Goal: Task Accomplishment & Management: Manage account settings

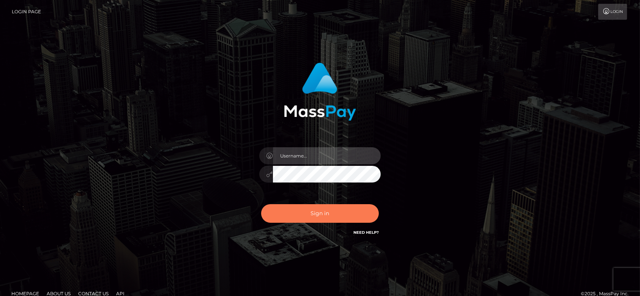
type input "[DOMAIN_NAME]"
click at [312, 213] on button "Sign in" at bounding box center [320, 213] width 118 height 19
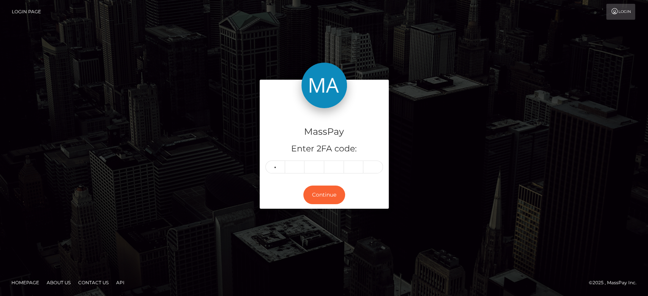
type input "1"
type input "0"
type input "5"
type input "6"
type input "4"
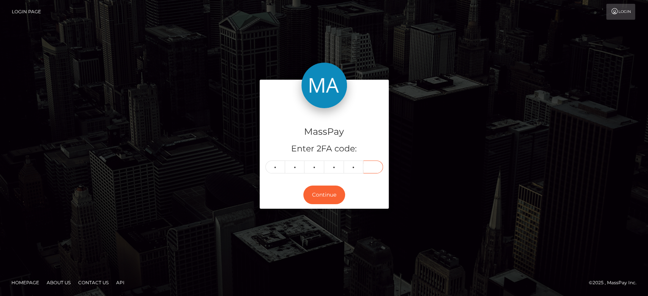
type input "9"
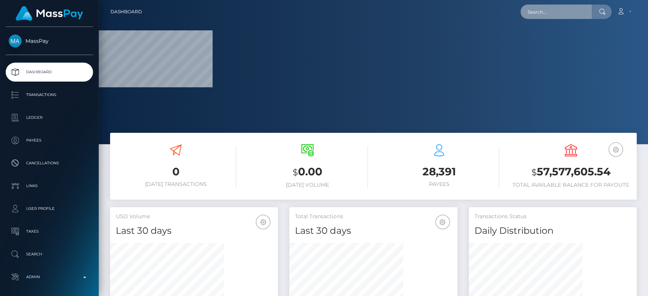
click at [542, 17] on input "text" at bounding box center [556, 12] width 71 height 14
paste input "aimelaws@hotmail.com"
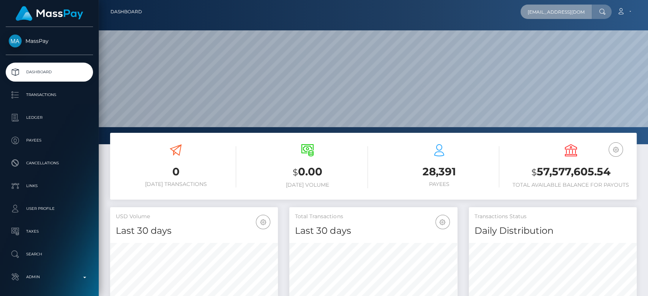
scroll to position [243, 168]
type input "aimelaws@hotmail.com"
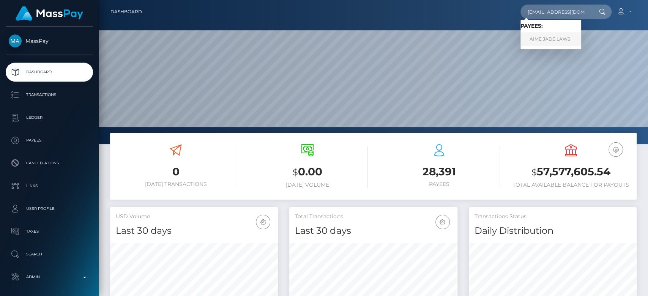
click at [552, 39] on link "AIME JADE LAWS" at bounding box center [551, 39] width 61 height 14
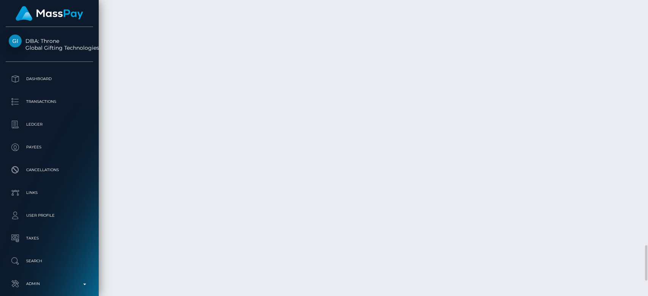
scroll to position [2073, 0]
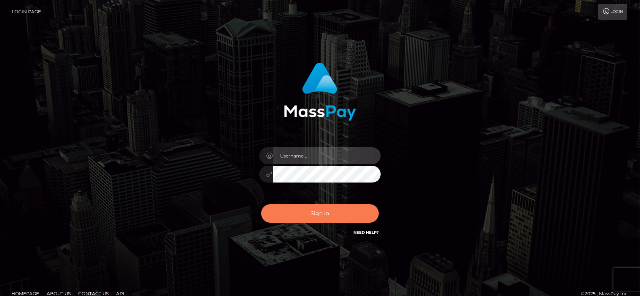
type input "[DOMAIN_NAME]"
click at [307, 218] on button "Sign in" at bounding box center [320, 213] width 118 height 19
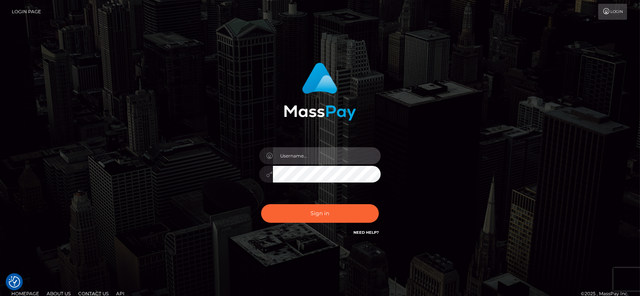
type input "fr.es"
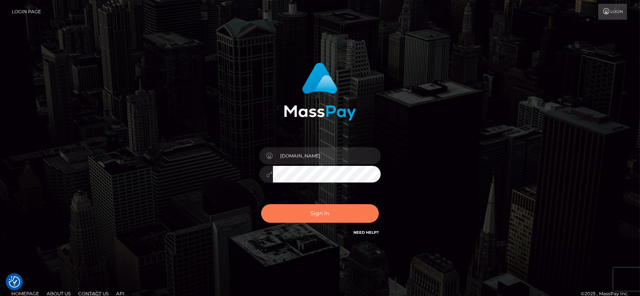
click at [307, 218] on button "Sign in" at bounding box center [320, 213] width 118 height 19
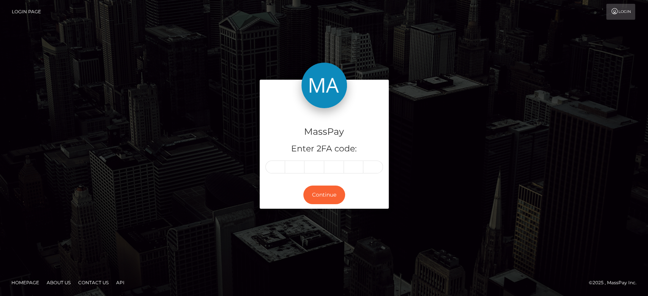
click at [280, 164] on input "text" at bounding box center [275, 167] width 20 height 13
type input "6"
type input "0"
type input "2"
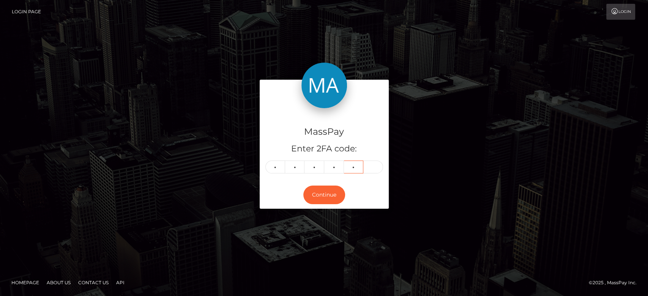
type input "1"
type input "0"
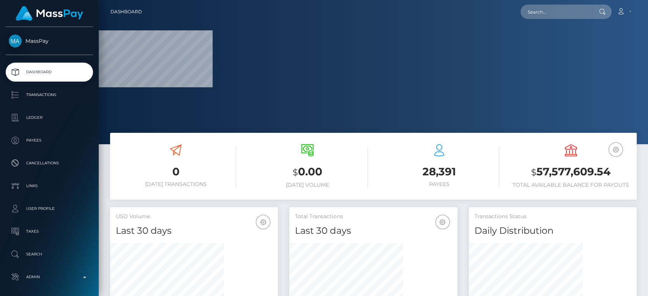
scroll to position [134, 168]
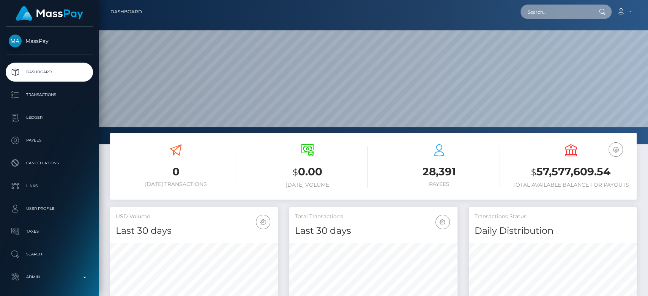
click at [544, 12] on input "text" at bounding box center [556, 12] width 71 height 14
paste input "77a4c833-d62d-4c10-bb54-cbce00121a35"
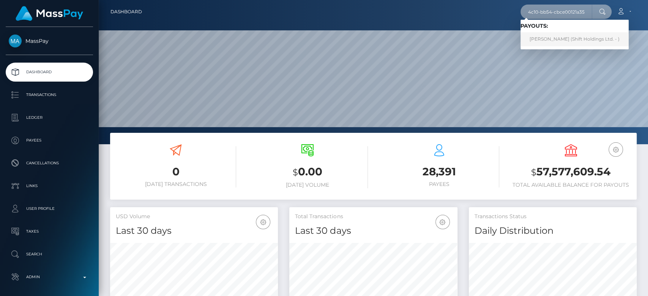
type input "77a4c833-d62d-4c10-bb54-cbce00121a35"
click at [546, 36] on link "[PERSON_NAME] (Shift Holdings Ltd. - )" at bounding box center [575, 39] width 108 height 14
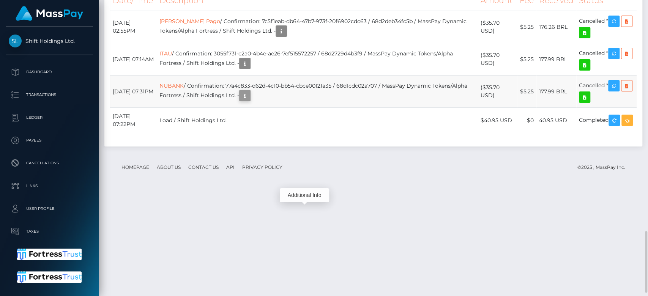
scroll to position [91, 168]
click at [250, 101] on icon "button" at bounding box center [244, 95] width 9 height 9
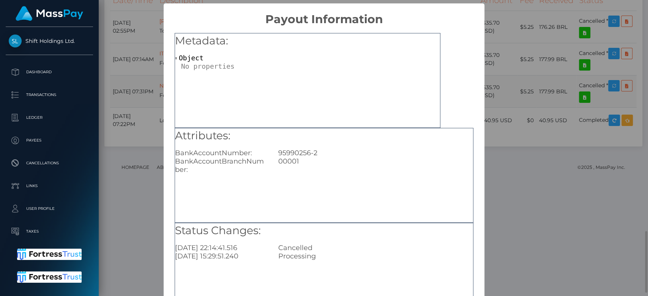
scroll to position [0, 0]
click at [517, 183] on div "× Payout Information Metadata: Object Attributes: BankAccountNumber: 95990256-2…" at bounding box center [324, 148] width 648 height 296
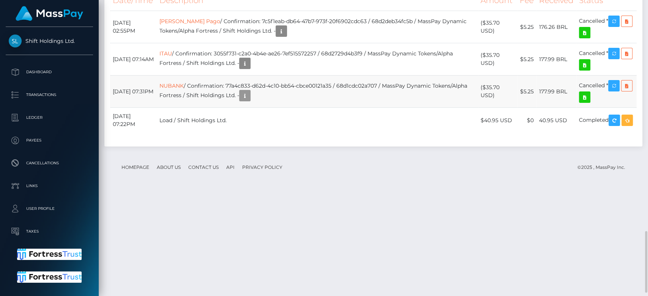
scroll to position [91, 168]
click at [250, 101] on icon "button" at bounding box center [244, 95] width 9 height 9
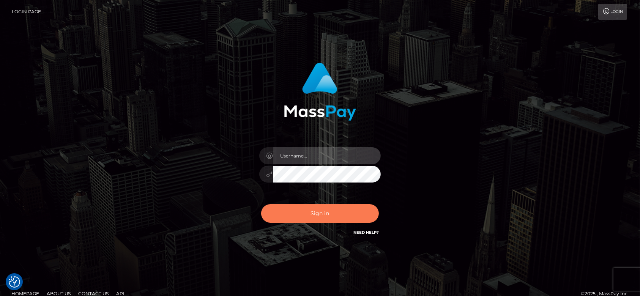
type input "[DOMAIN_NAME]"
click at [322, 212] on button "Sign in" at bounding box center [320, 213] width 118 height 19
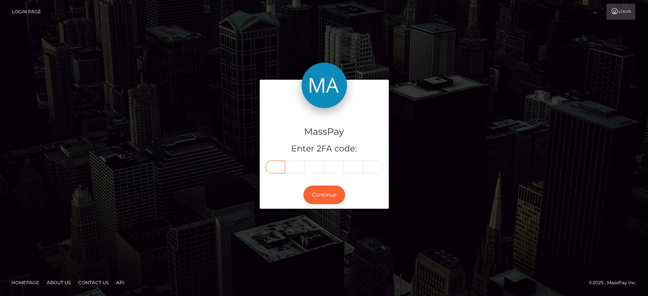
click at [281, 170] on input "text" at bounding box center [275, 167] width 20 height 13
type input "4"
type input "7"
type input "8"
type input "6"
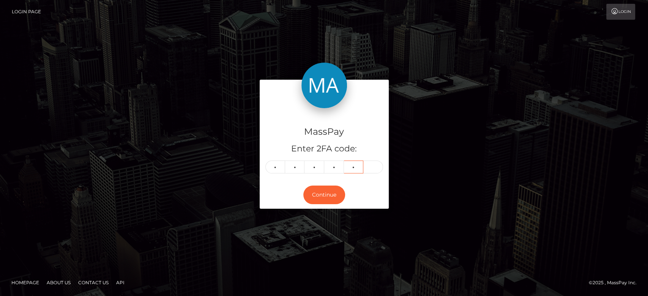
type input "8"
type input "7"
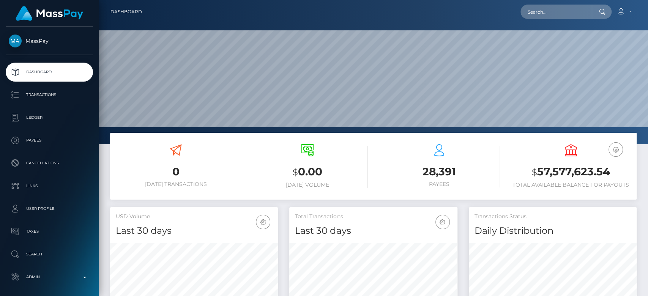
scroll to position [134, 168]
click at [552, 15] on input "text" at bounding box center [556, 12] width 71 height 14
paste input "77a4c833-d62d-4c10-bb54-cbce00121a35"
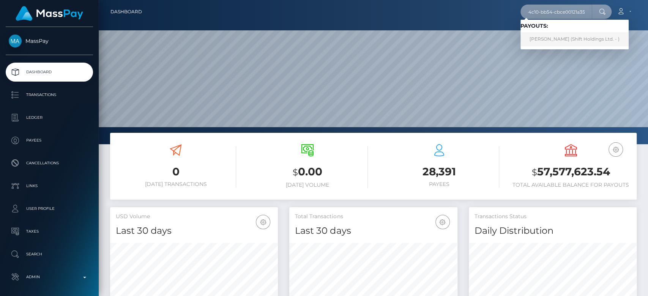
type input "77a4c833-d62d-4c10-bb54-cbce00121a35"
click at [552, 38] on link "Guilherme Pescuma (Shift Holdings Ltd. - )" at bounding box center [575, 39] width 108 height 14
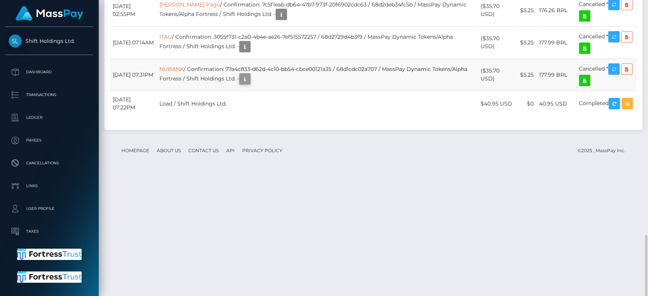
scroll to position [91, 168]
click at [250, 84] on icon "button" at bounding box center [244, 78] width 9 height 9
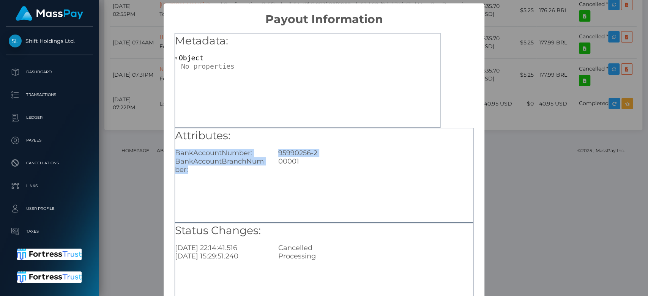
drag, startPoint x: 202, startPoint y: 173, endPoint x: 173, endPoint y: 155, distance: 33.4
click at [175, 155] on div "Attributes: BankAccountNumber: [FINANCIAL_ID] BankAccountBranchNumber: 00001" at bounding box center [324, 151] width 298 height 46
click at [519, 147] on div "× Payout Information Metadata: Object Attributes: BankAccountNumber: [FINANCIAL…" at bounding box center [324, 148] width 648 height 296
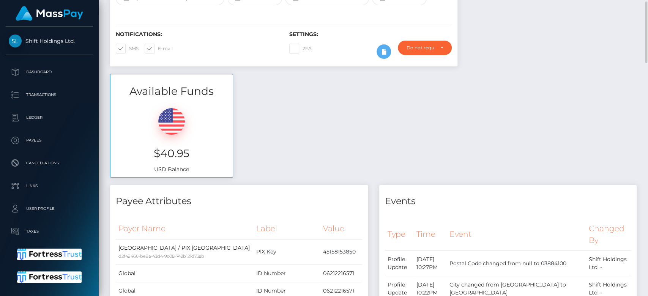
scroll to position [0, 0]
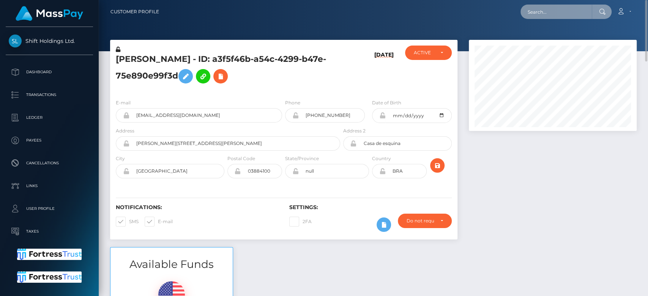
click at [566, 5] on input "text" at bounding box center [556, 12] width 71 height 14
paste input "[PERSON_NAME][EMAIL_ADDRESS][DOMAIN_NAME]"
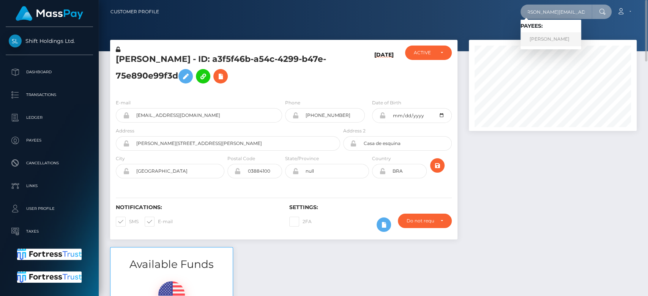
type input "[PERSON_NAME][EMAIL_ADDRESS][DOMAIN_NAME]"
click at [550, 40] on link "[PERSON_NAME]" at bounding box center [551, 39] width 61 height 14
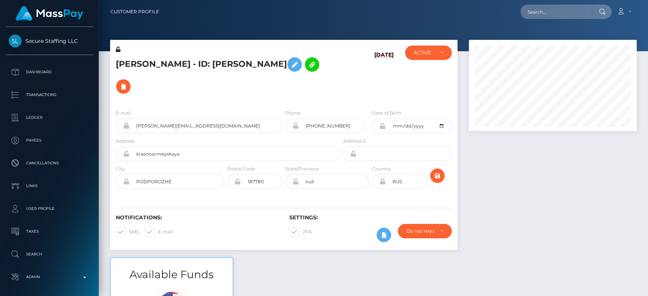
scroll to position [91, 168]
click at [545, 183] on div at bounding box center [552, 149] width 179 height 218
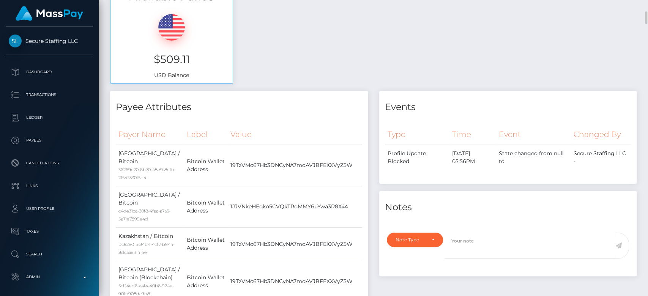
scroll to position [0, 0]
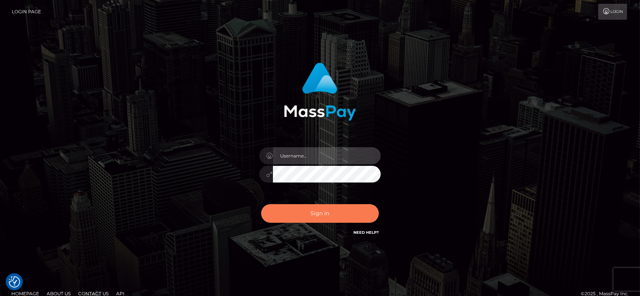
type input "[DOMAIN_NAME]"
click at [342, 219] on button "Sign in" at bounding box center [320, 213] width 118 height 19
type input "[DOMAIN_NAME]"
click at [342, 219] on button "Sign in" at bounding box center [320, 213] width 118 height 19
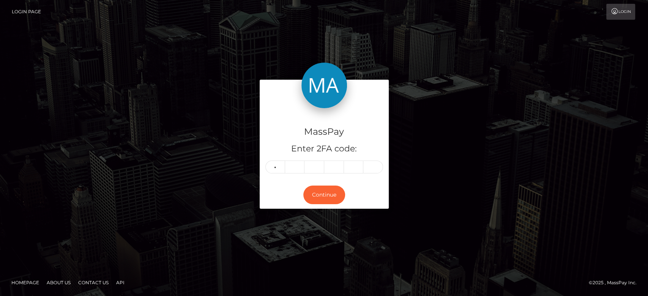
type input "3"
type input "6"
type input "4"
type input "1"
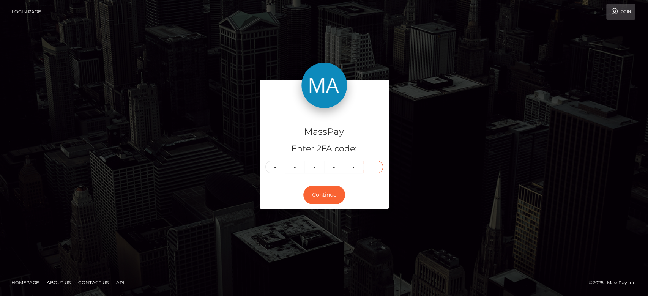
type input "9"
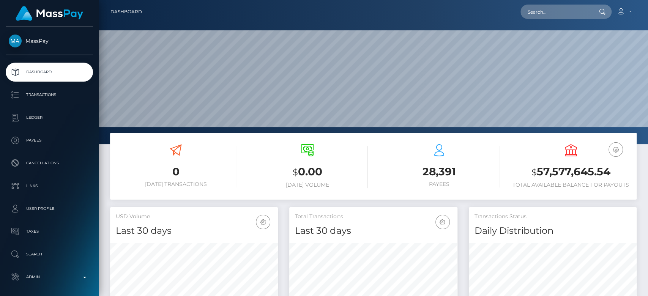
scroll to position [134, 168]
click at [542, 16] on input "text" at bounding box center [556, 12] width 71 height 14
paste input "[PERSON_NAME][EMAIL_ADDRESS][DOMAIN_NAME]"
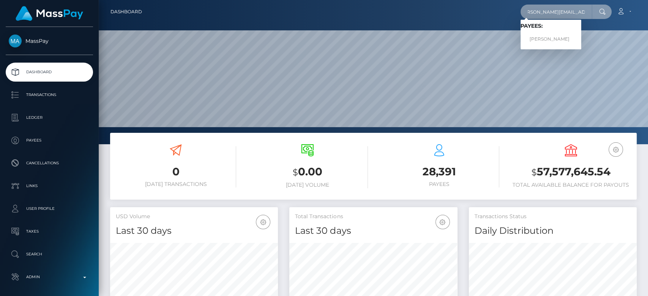
type input "[PERSON_NAME][EMAIL_ADDRESS][DOMAIN_NAME]"
click at [562, 38] on link "[PERSON_NAME]" at bounding box center [551, 39] width 61 height 14
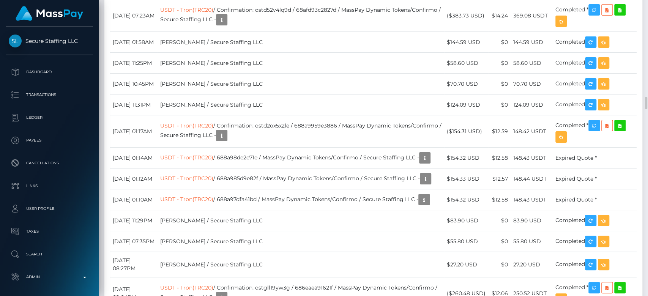
scroll to position [2244, 0]
